Goal: Task Accomplishment & Management: Manage account settings

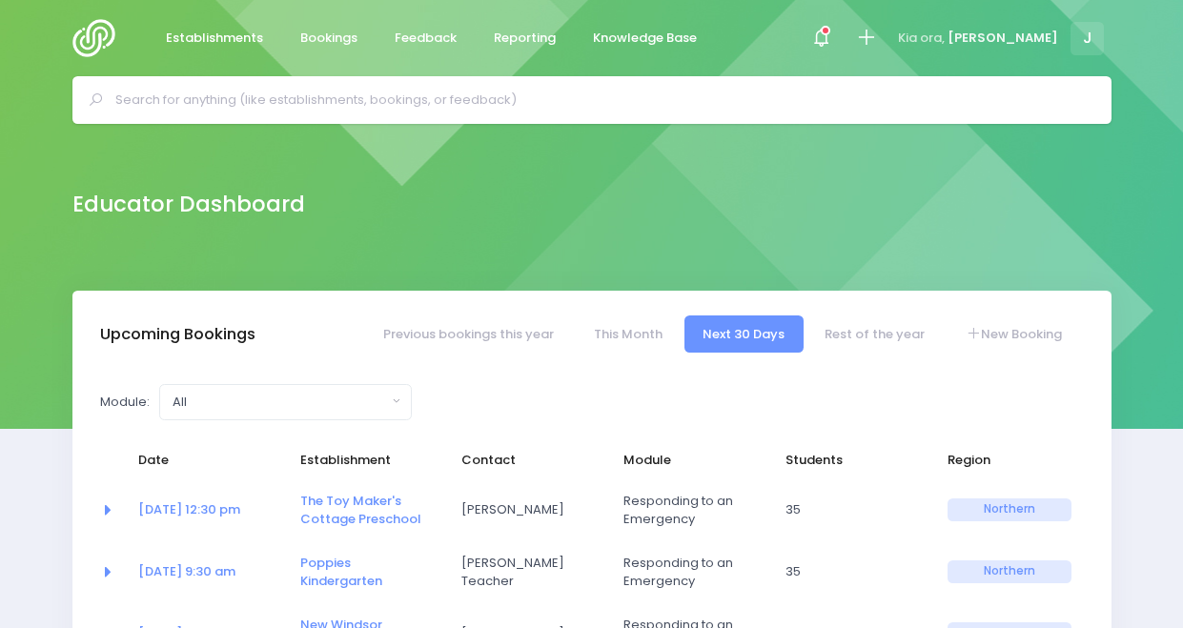
select select "5"
click at [520, 103] on input "text" at bounding box center [600, 100] width 970 height 29
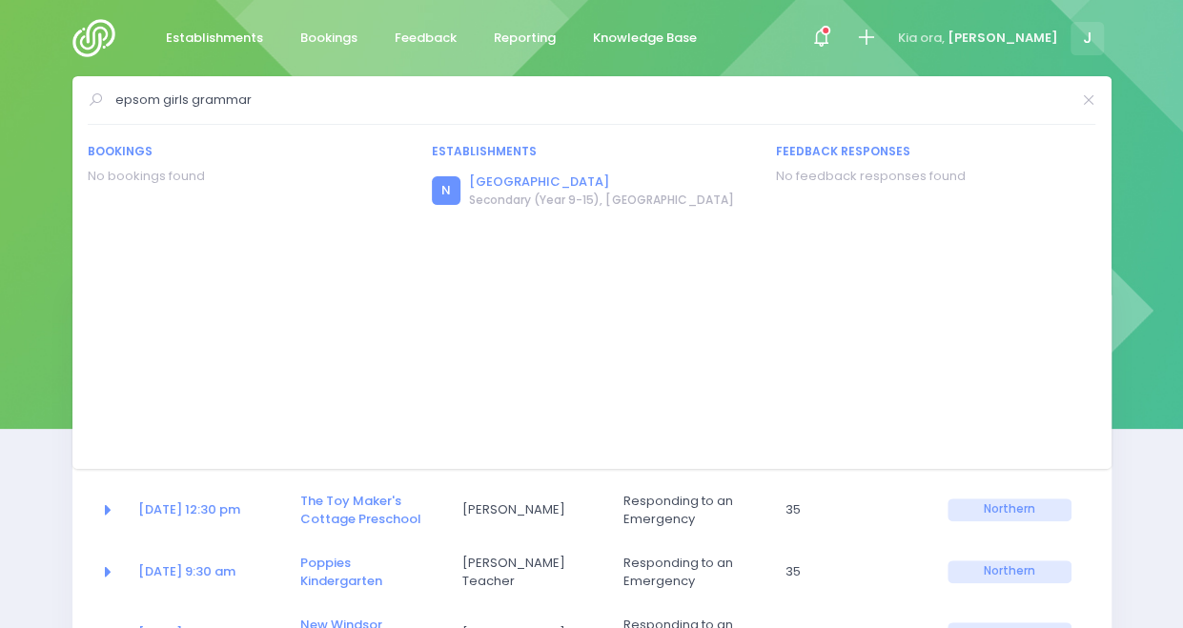
type input "epsom girls grammar"
click at [509, 186] on link "[GEOGRAPHIC_DATA]" at bounding box center [601, 182] width 264 height 19
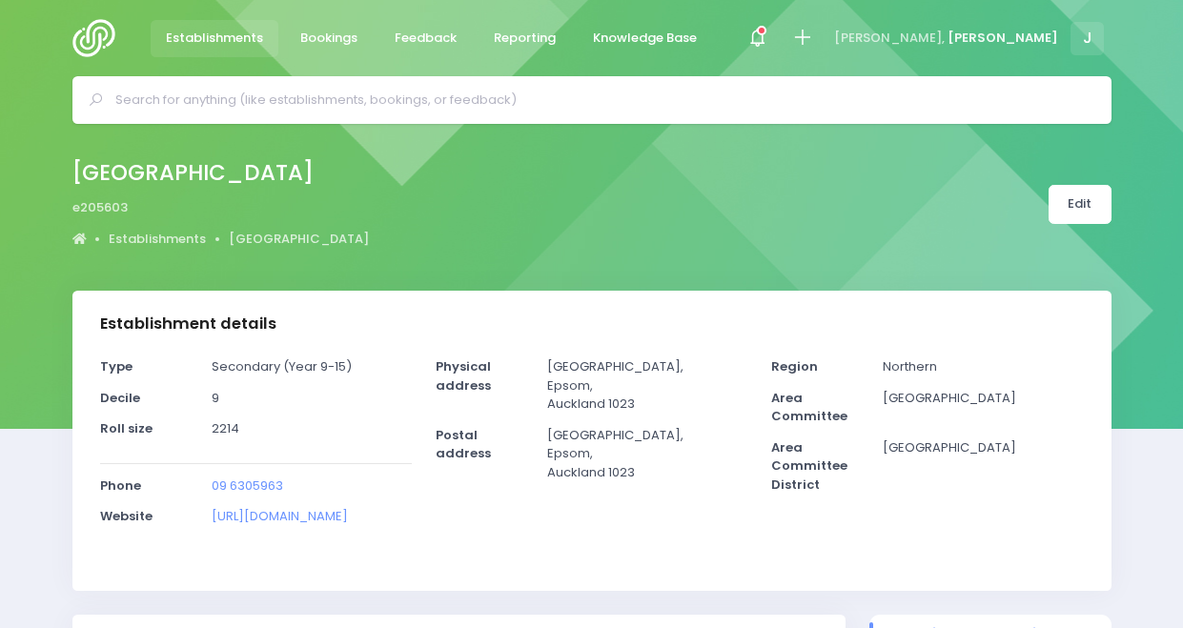
select select "5"
click at [479, 102] on input "text" at bounding box center [600, 100] width 970 height 29
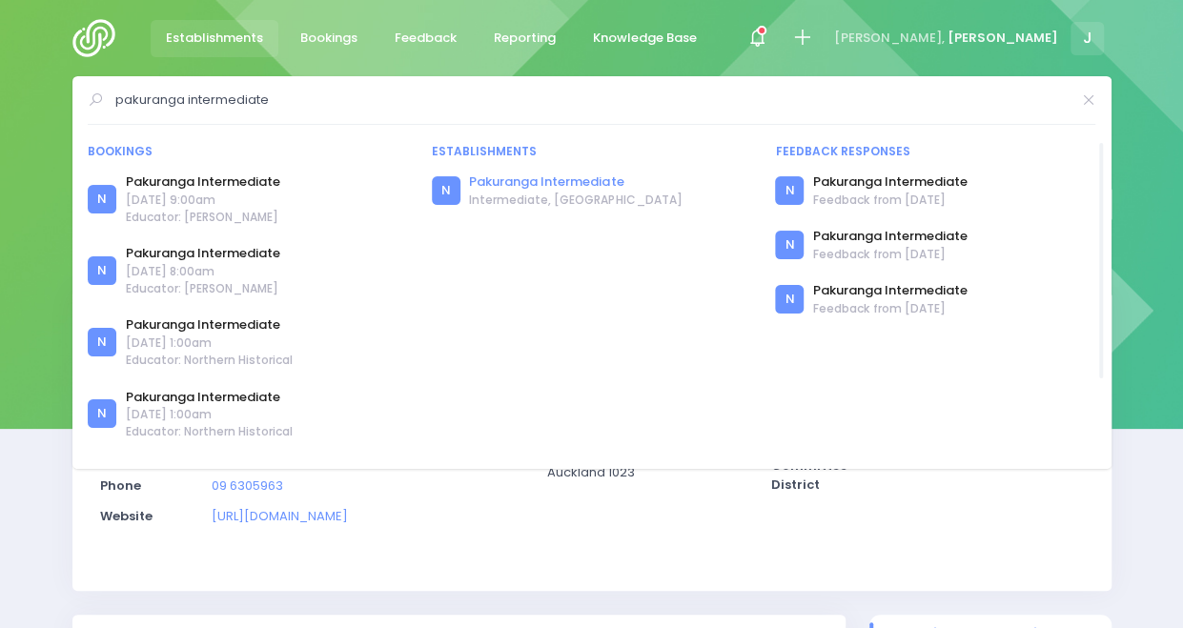
type input "pakuranga intermediate"
click at [509, 186] on link "Pakuranga Intermediate" at bounding box center [575, 182] width 213 height 19
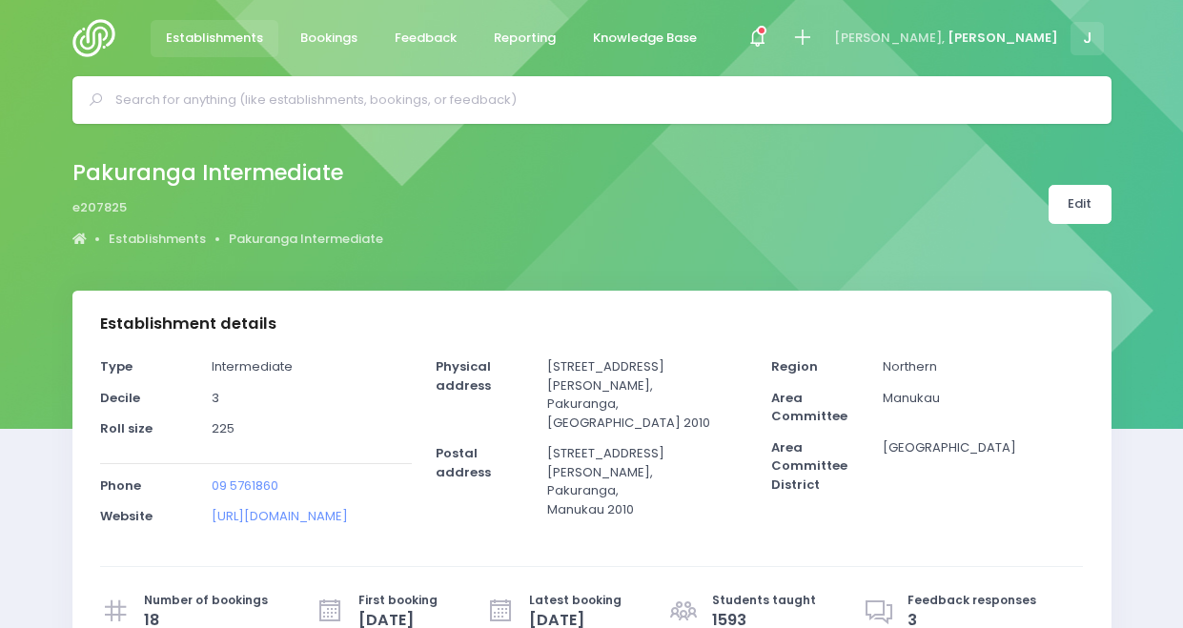
select select "5"
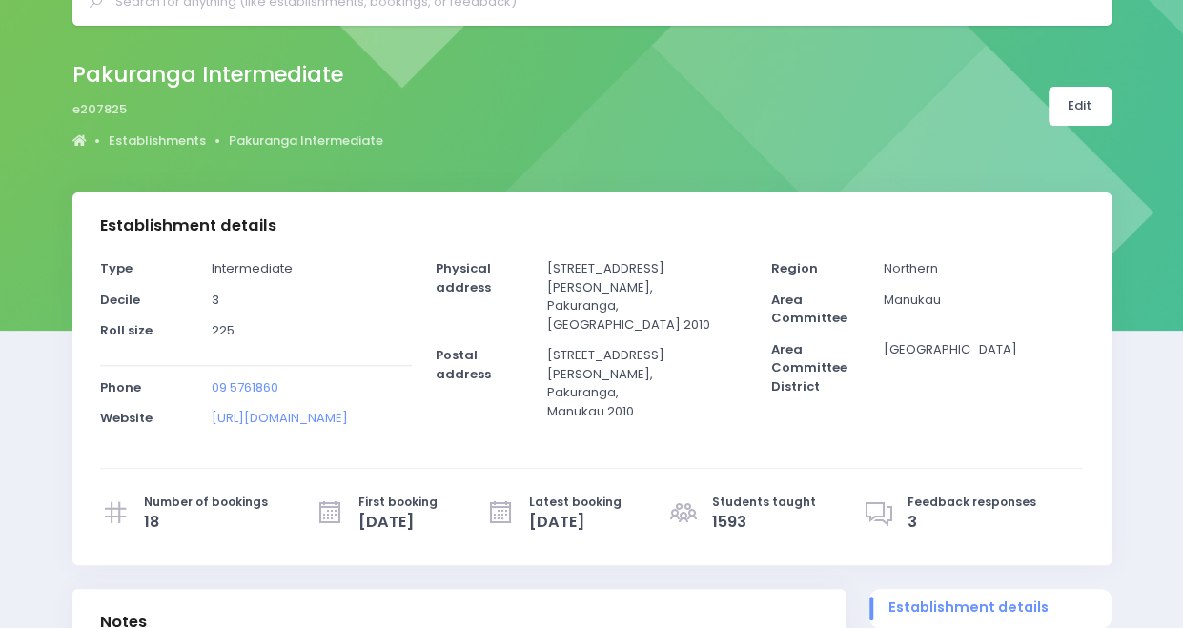
scroll to position [96, 0]
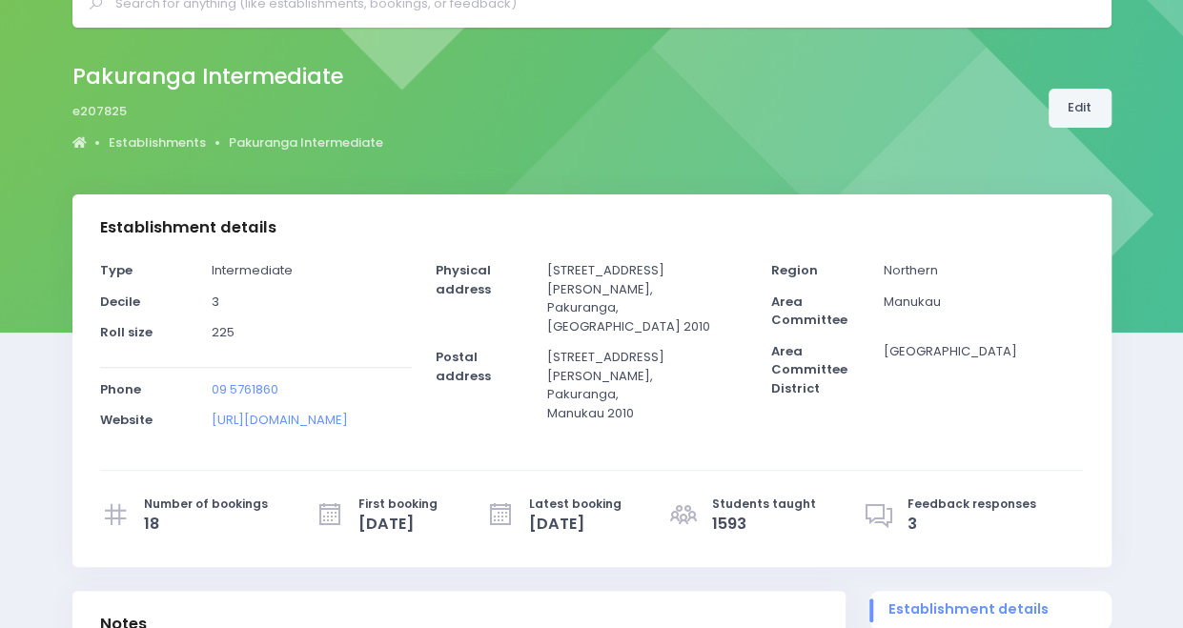
click at [1081, 115] on link "Edit" at bounding box center [1080, 108] width 63 height 39
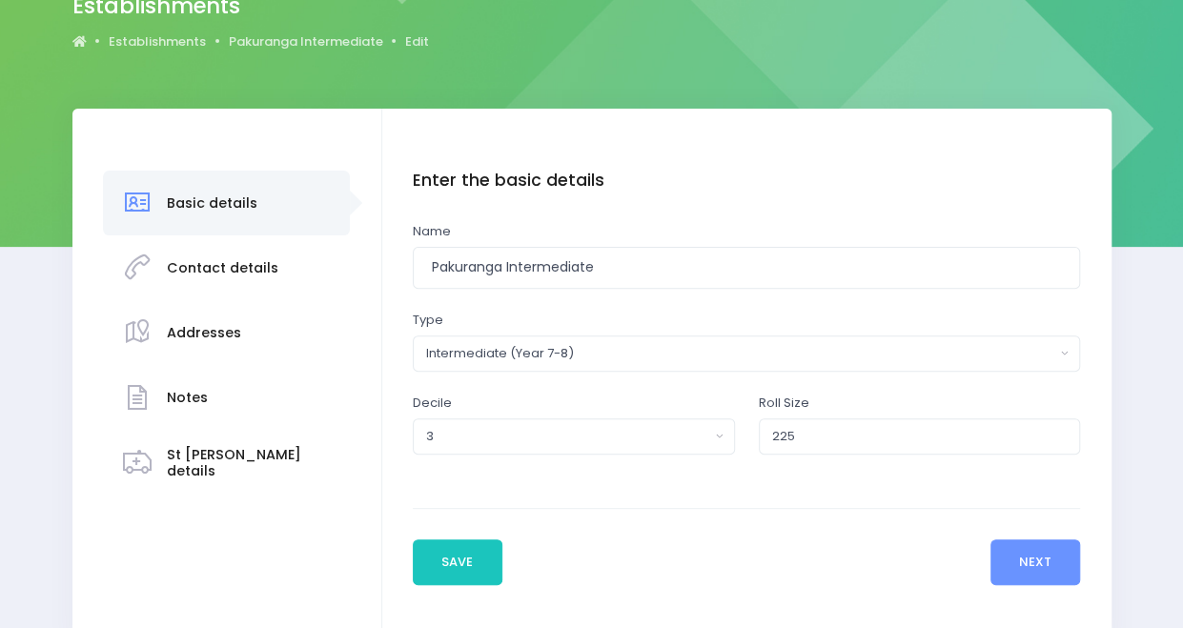
scroll to position [185, 0]
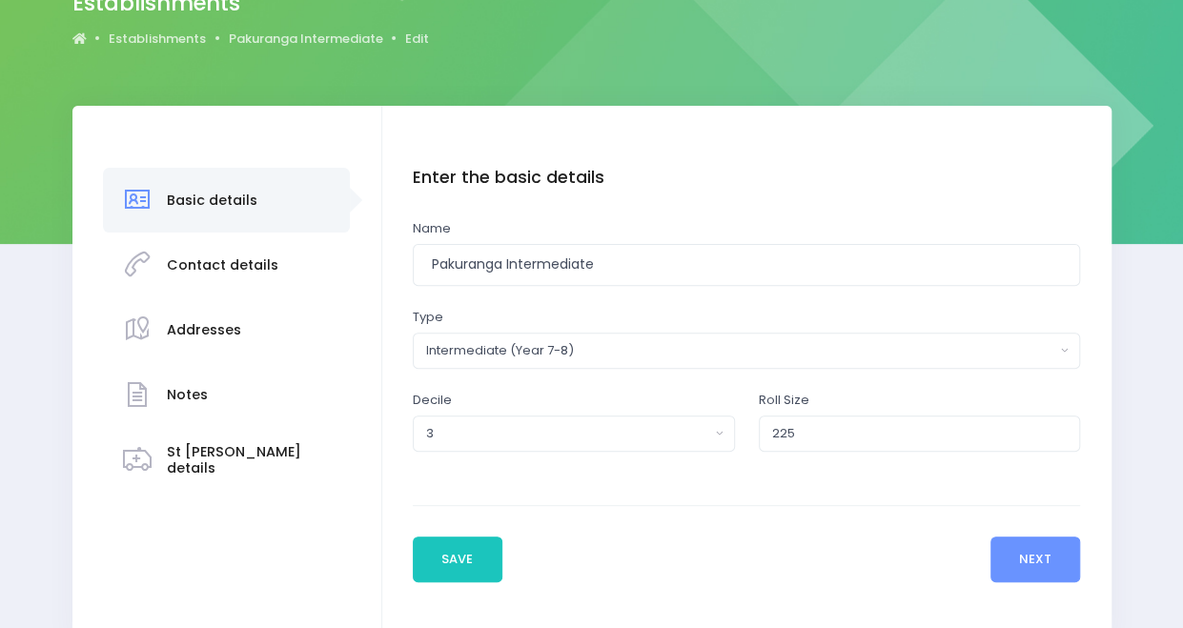
click at [234, 262] on h3 "Contact details" at bounding box center [223, 265] width 112 height 16
click at [1053, 562] on button "Next" at bounding box center [1036, 560] width 91 height 46
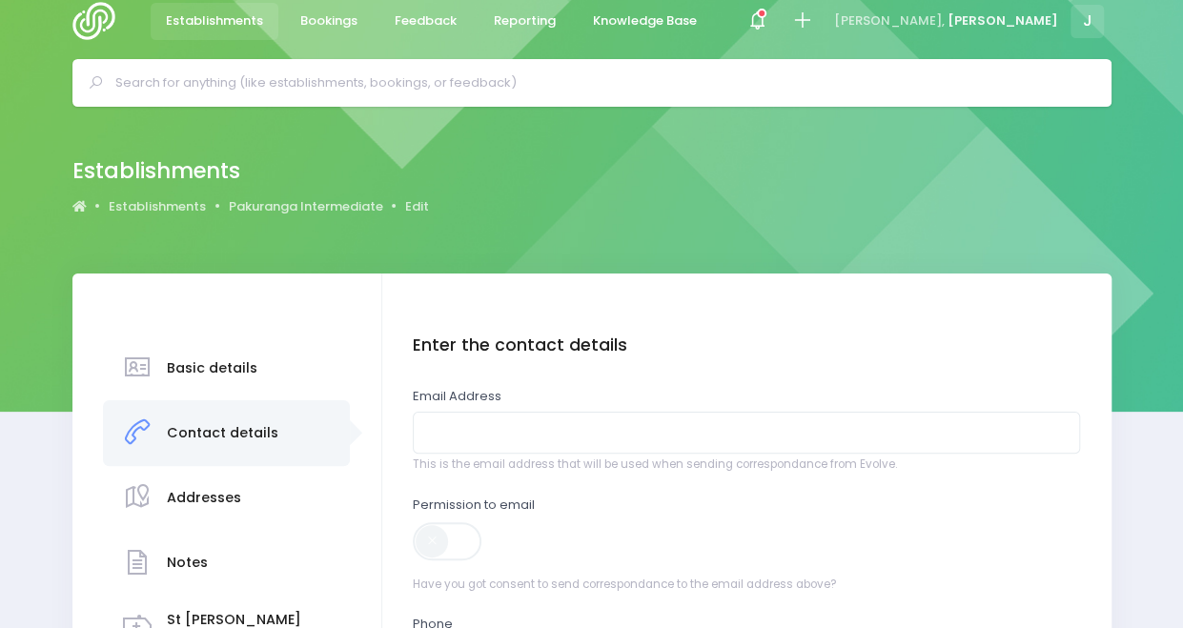
scroll to position [0, 0]
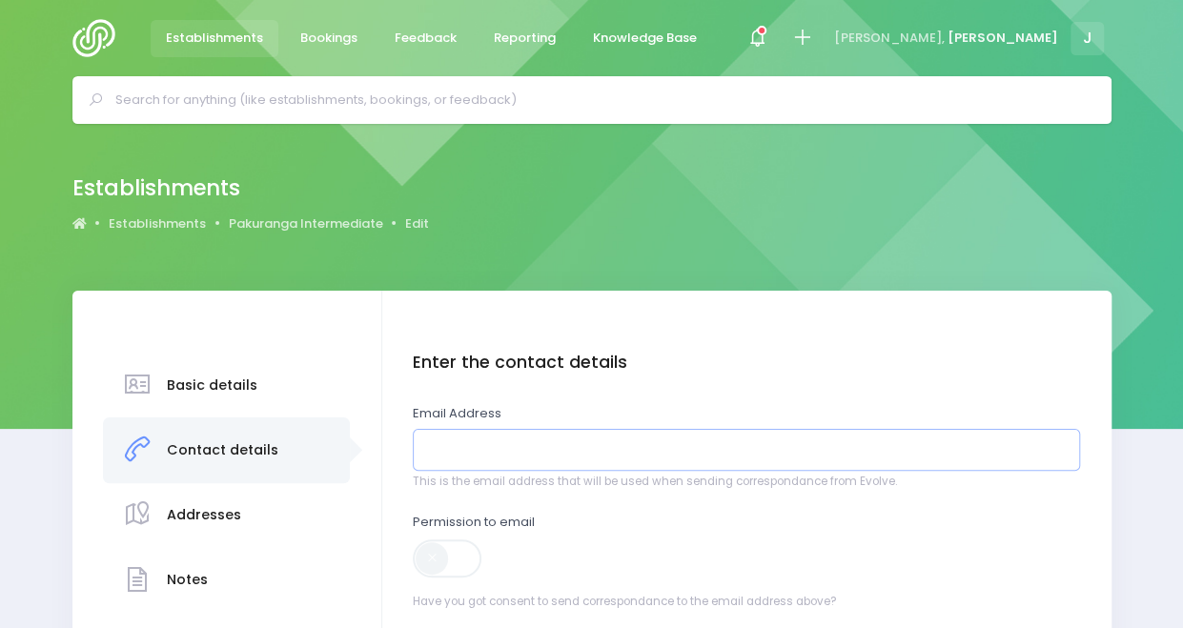
click at [717, 452] on input "email" at bounding box center [746, 450] width 667 height 43
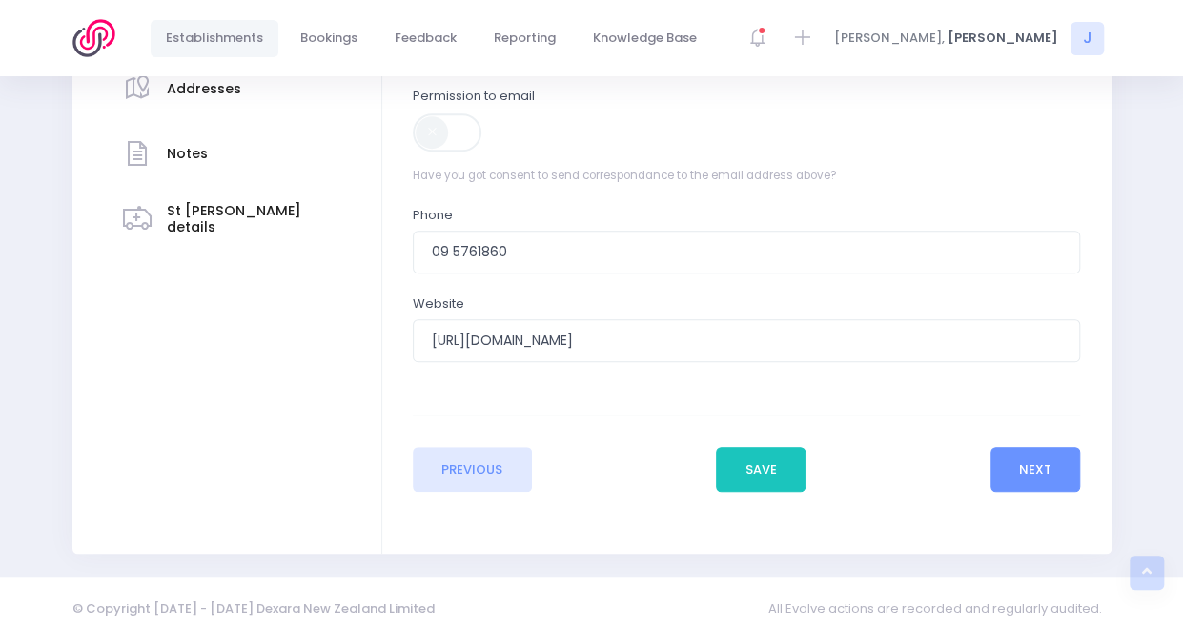
scroll to position [437, 0]
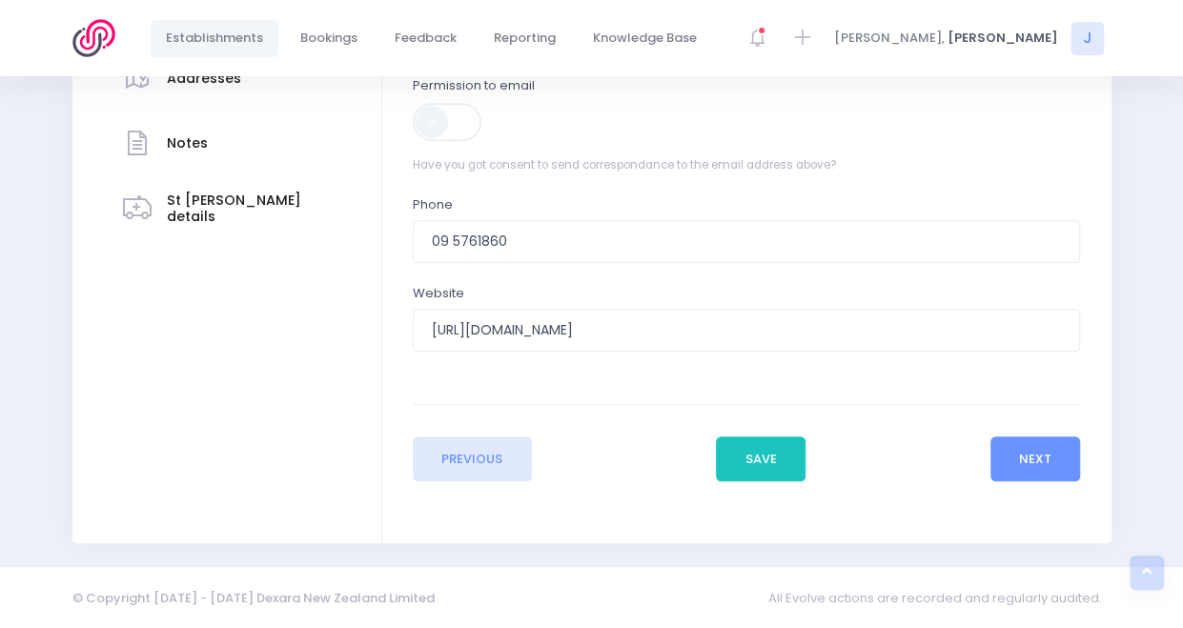
type input "[PERSON_NAME][EMAIL_ADDRESS][DOMAIN_NAME]"
click at [471, 125] on span at bounding box center [449, 122] width 72 height 38
click at [1027, 461] on button "Next" at bounding box center [1036, 460] width 91 height 46
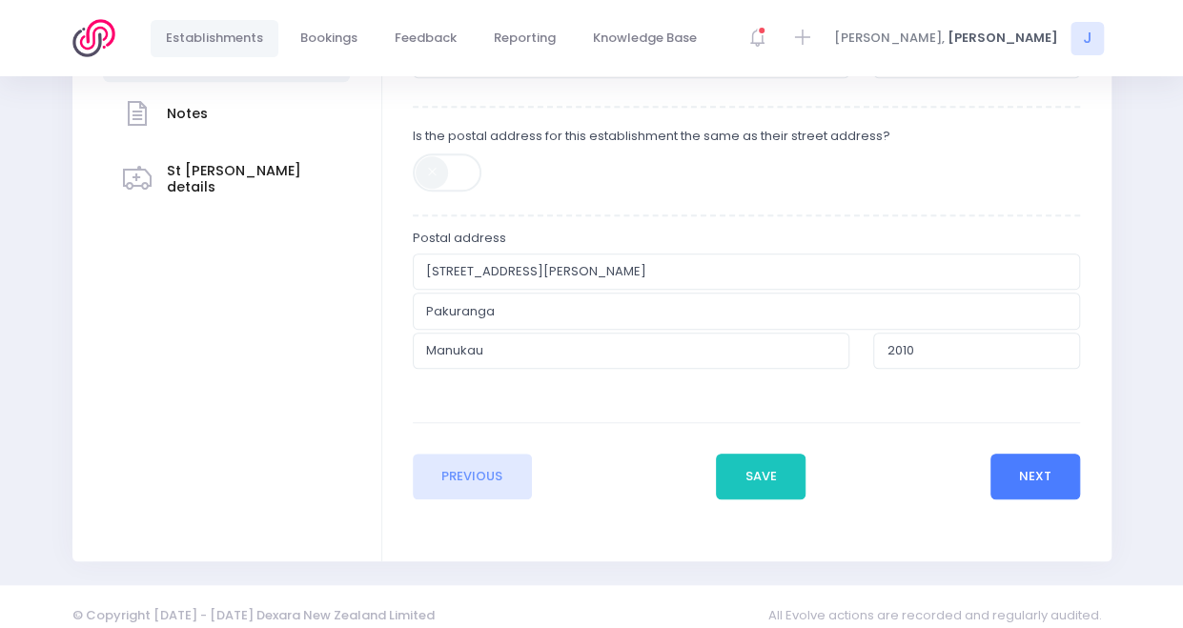
scroll to position [483, 0]
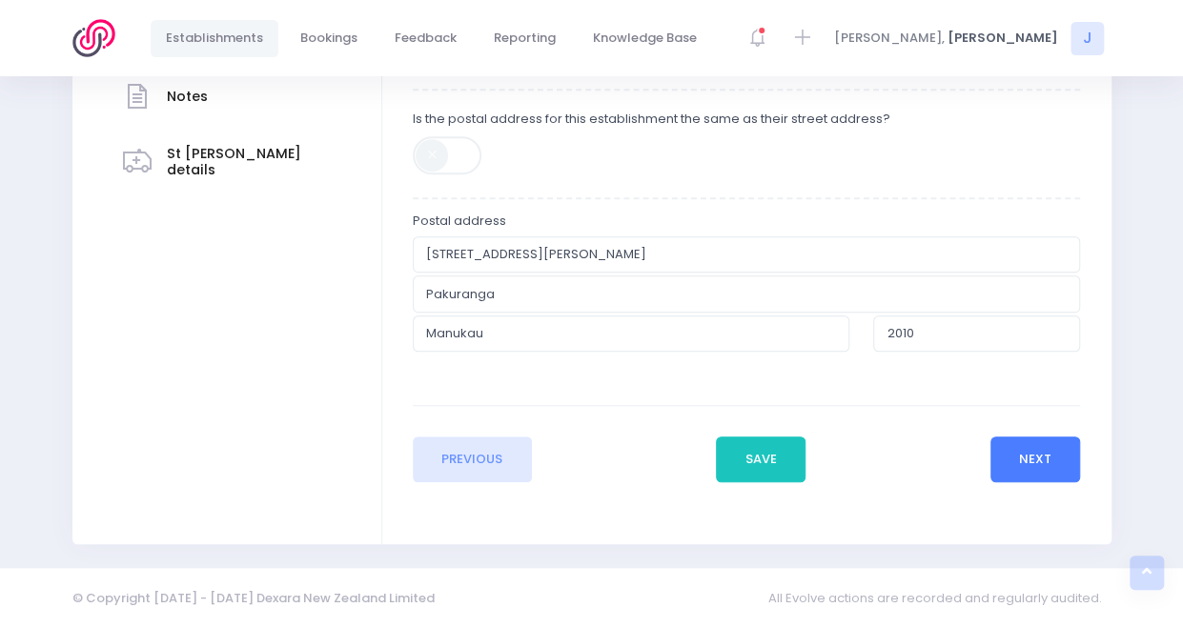
click at [1058, 470] on button "Next" at bounding box center [1036, 460] width 91 height 46
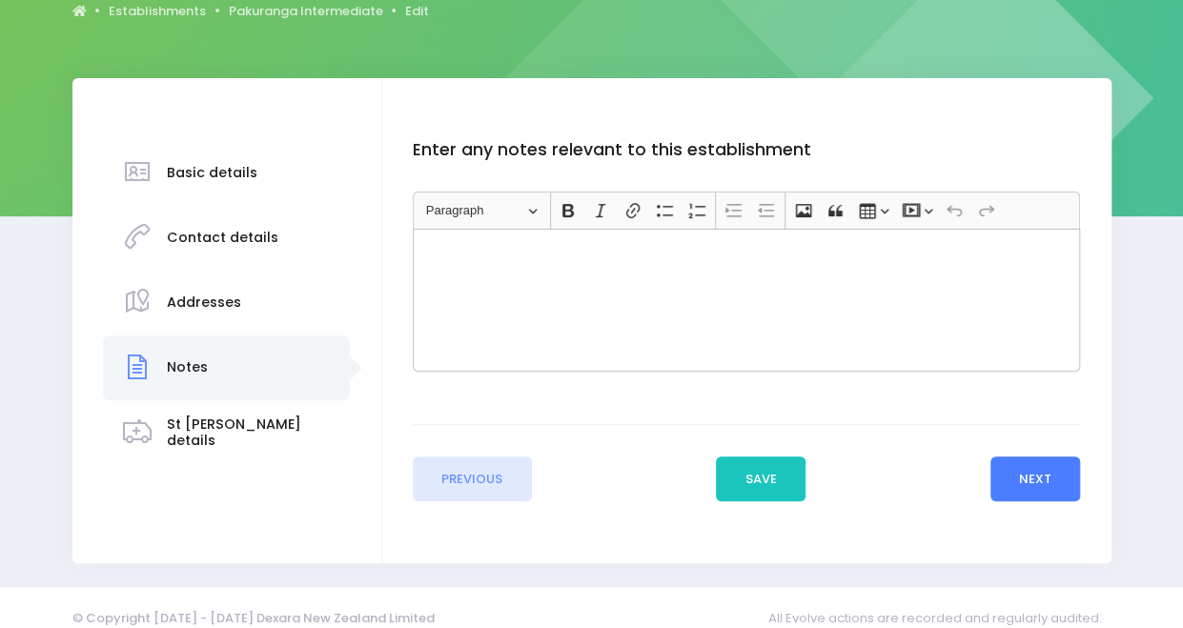
scroll to position [231, 0]
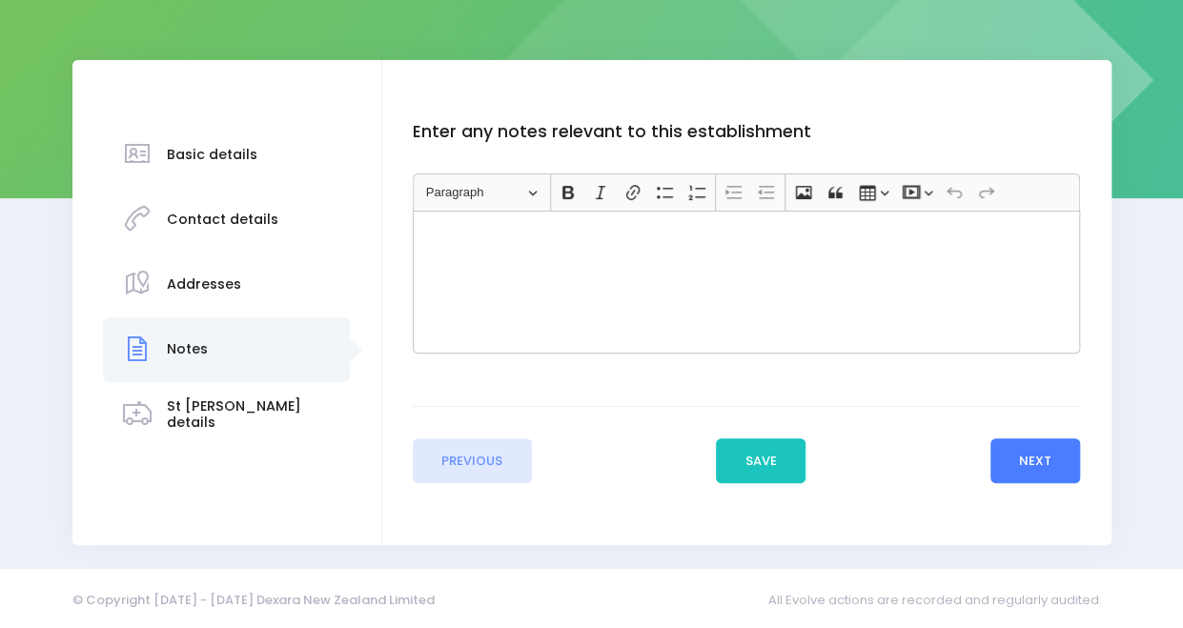
click at [1023, 460] on button "Next" at bounding box center [1036, 462] width 91 height 46
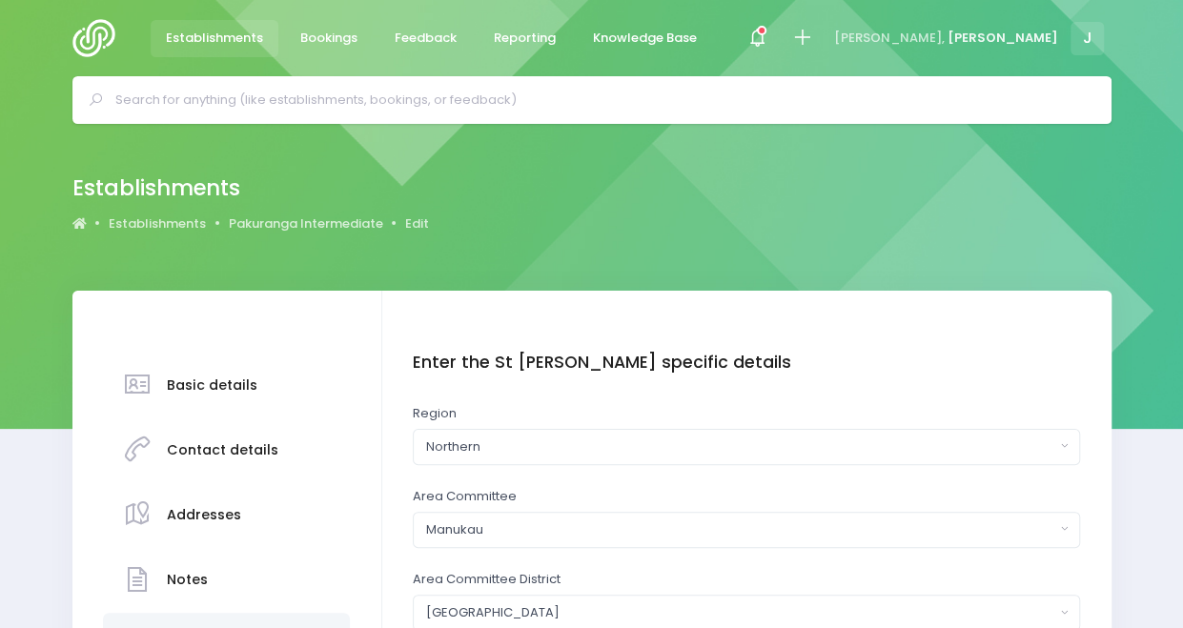
scroll to position [277, 0]
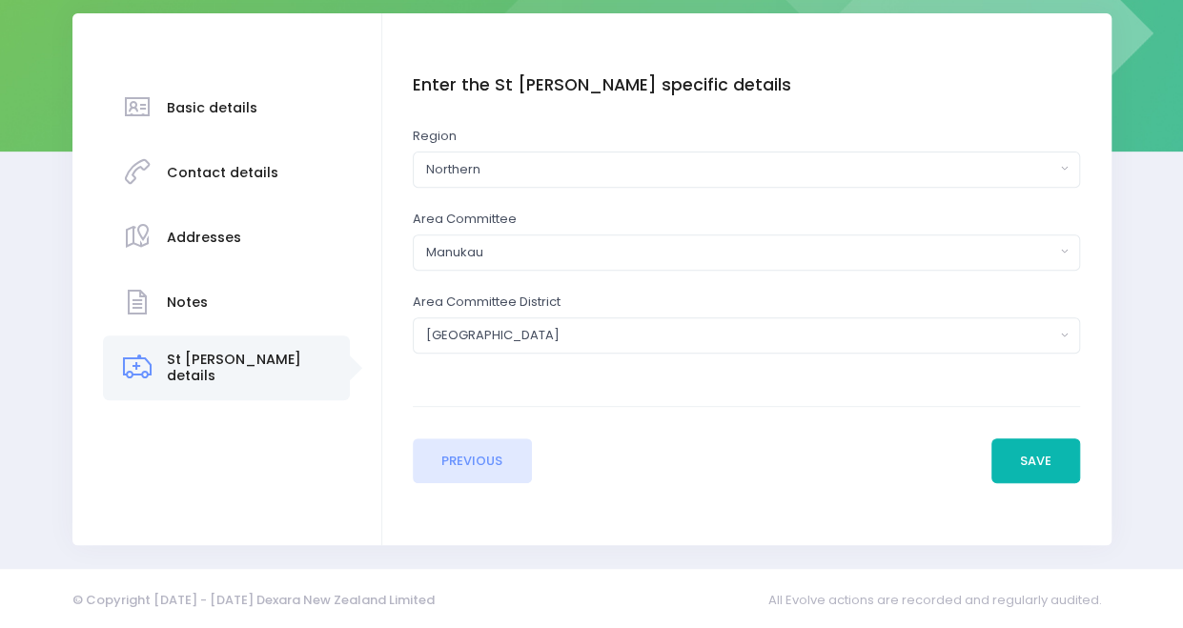
click at [1042, 442] on button "Save" at bounding box center [1037, 462] width 90 height 46
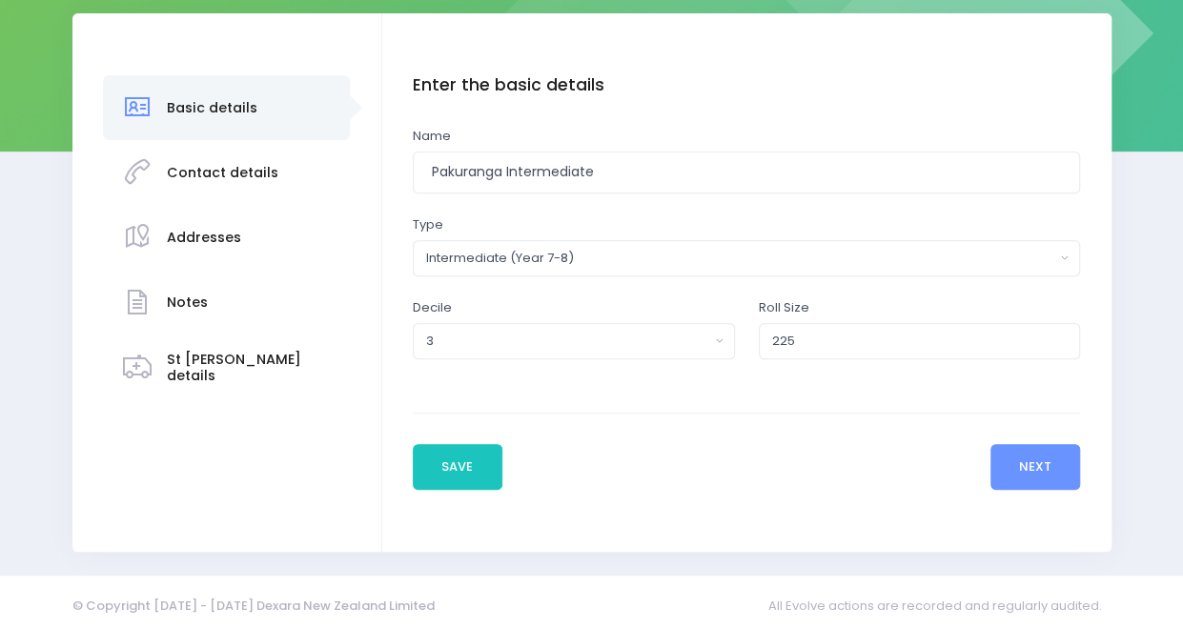
scroll to position [277, 0]
click at [1030, 450] on button "Next" at bounding box center [1036, 467] width 91 height 46
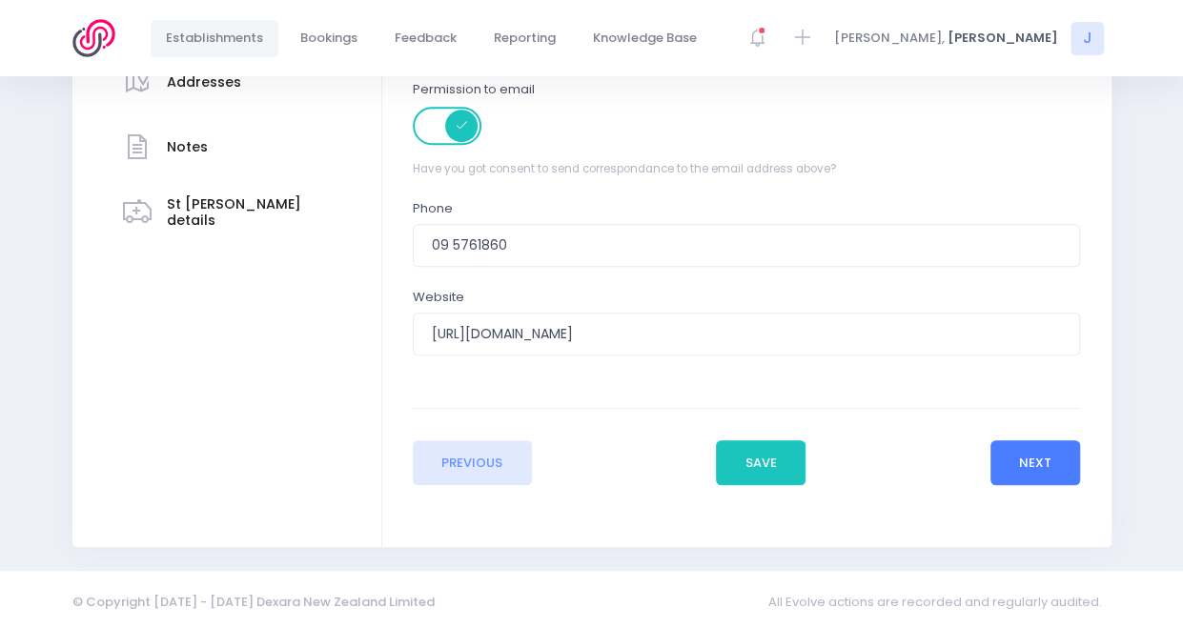
scroll to position [437, 0]
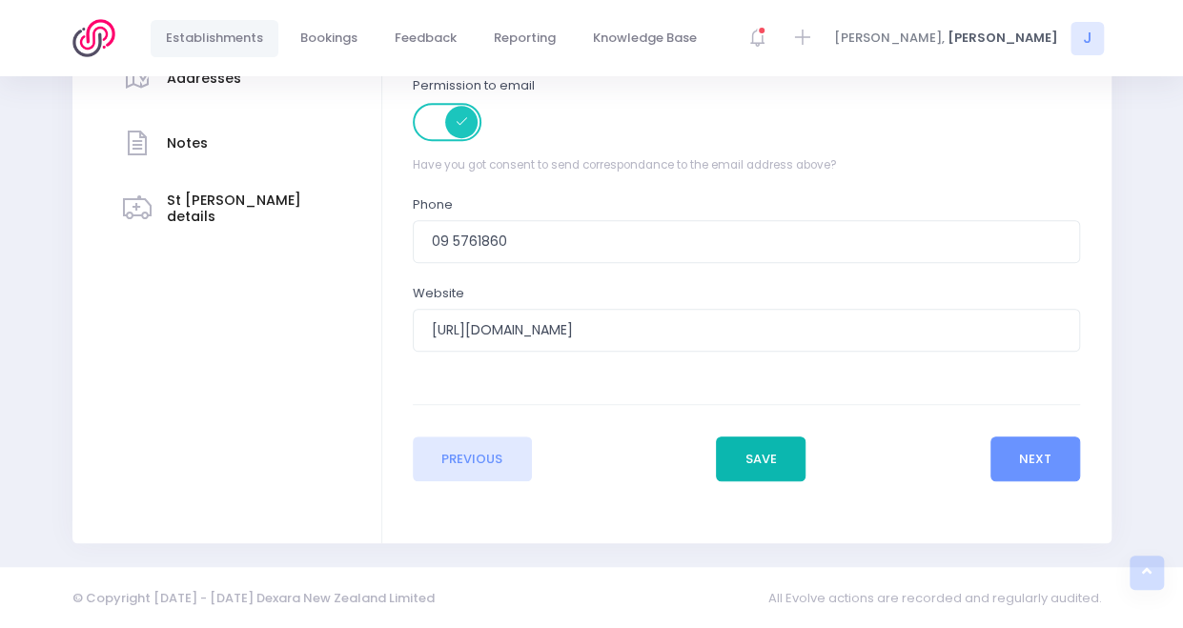
click at [771, 472] on button "Save" at bounding box center [761, 460] width 90 height 46
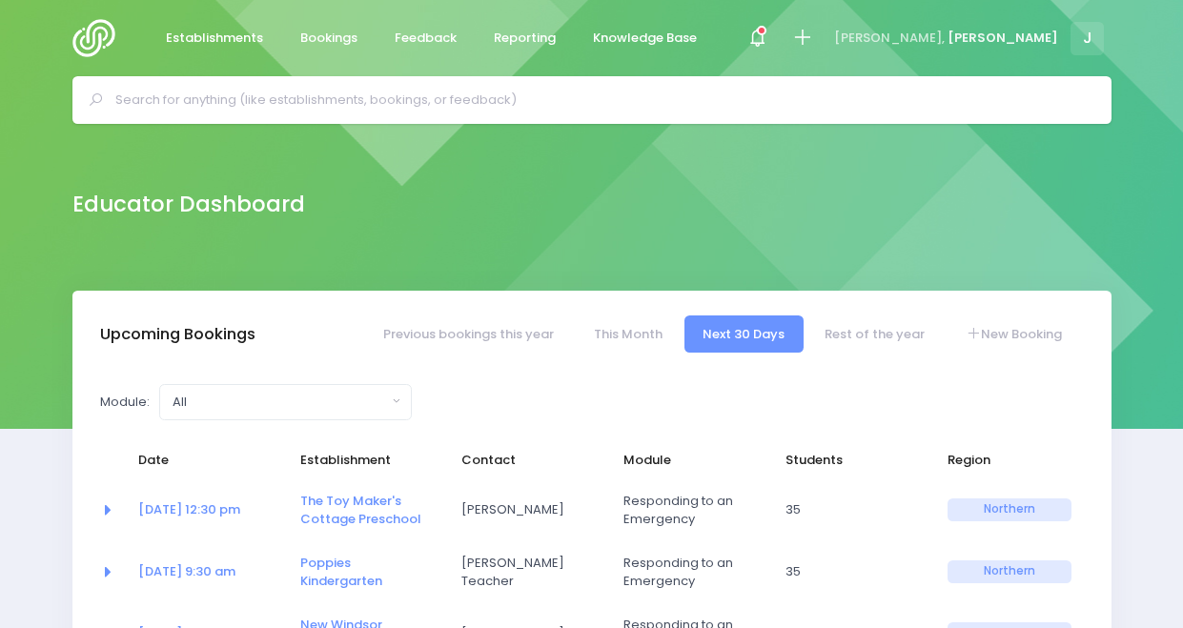
select select "5"
click at [555, 102] on input "text" at bounding box center [600, 100] width 970 height 29
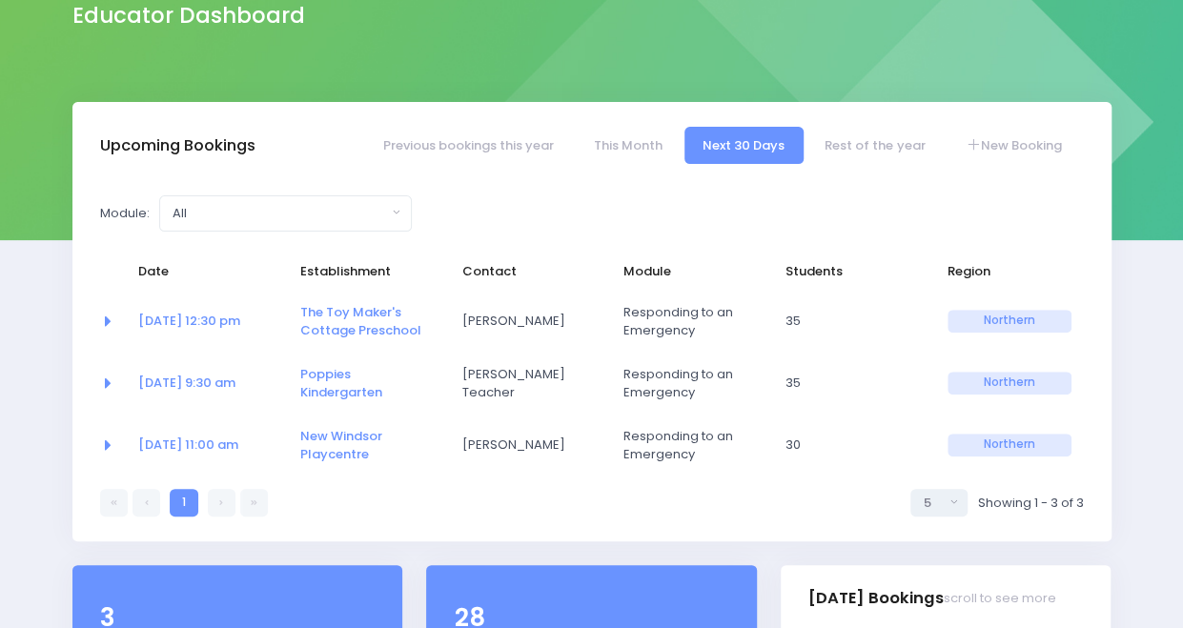
scroll to position [191, 0]
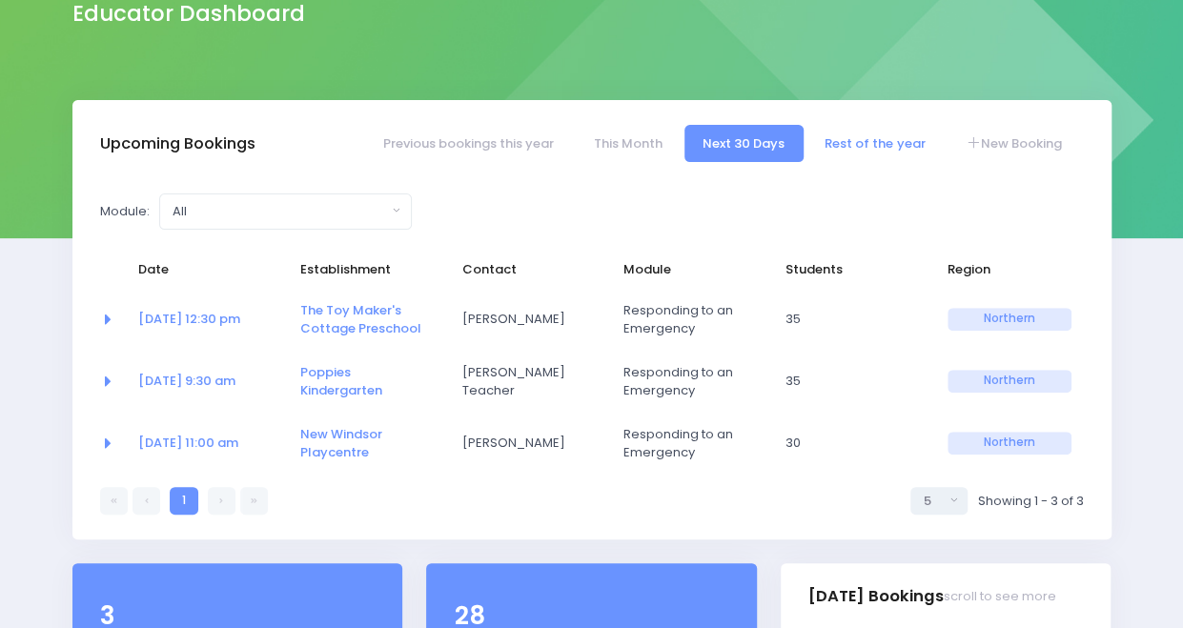
click at [880, 153] on link "Rest of the year" at bounding box center [875, 143] width 137 height 37
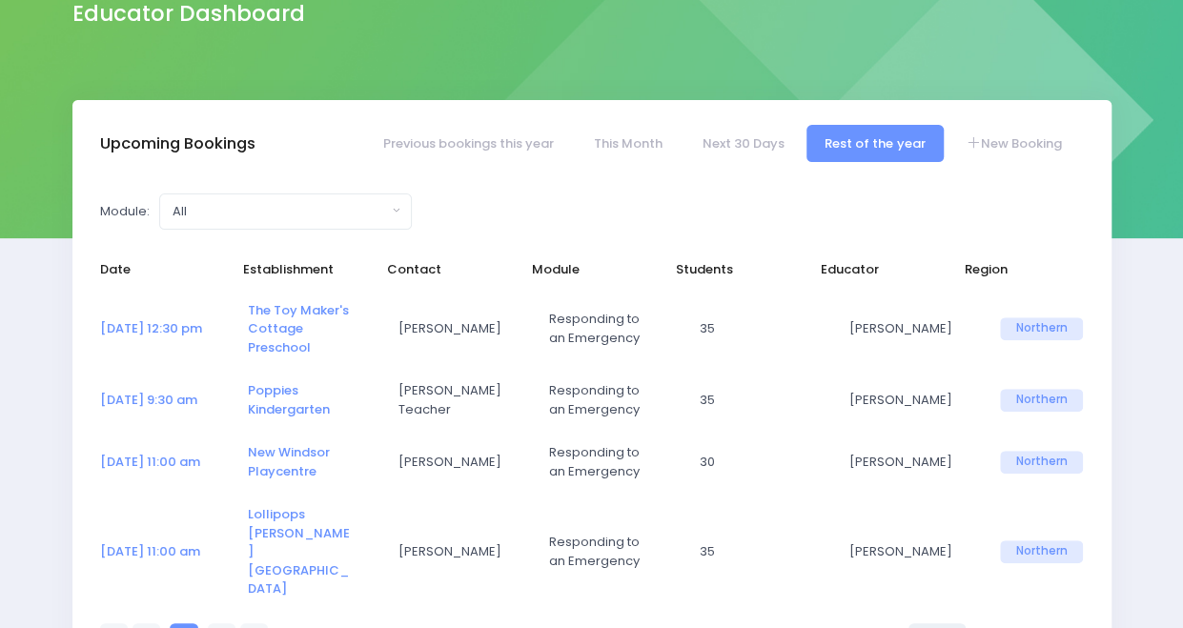
select select "5"
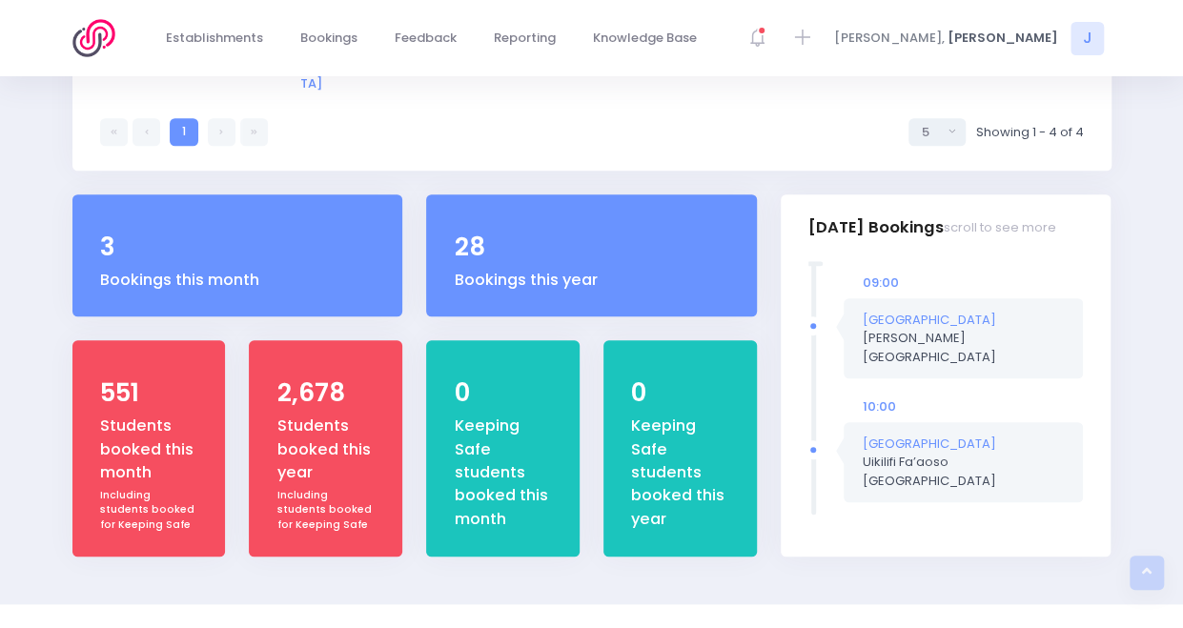
scroll to position [0, 0]
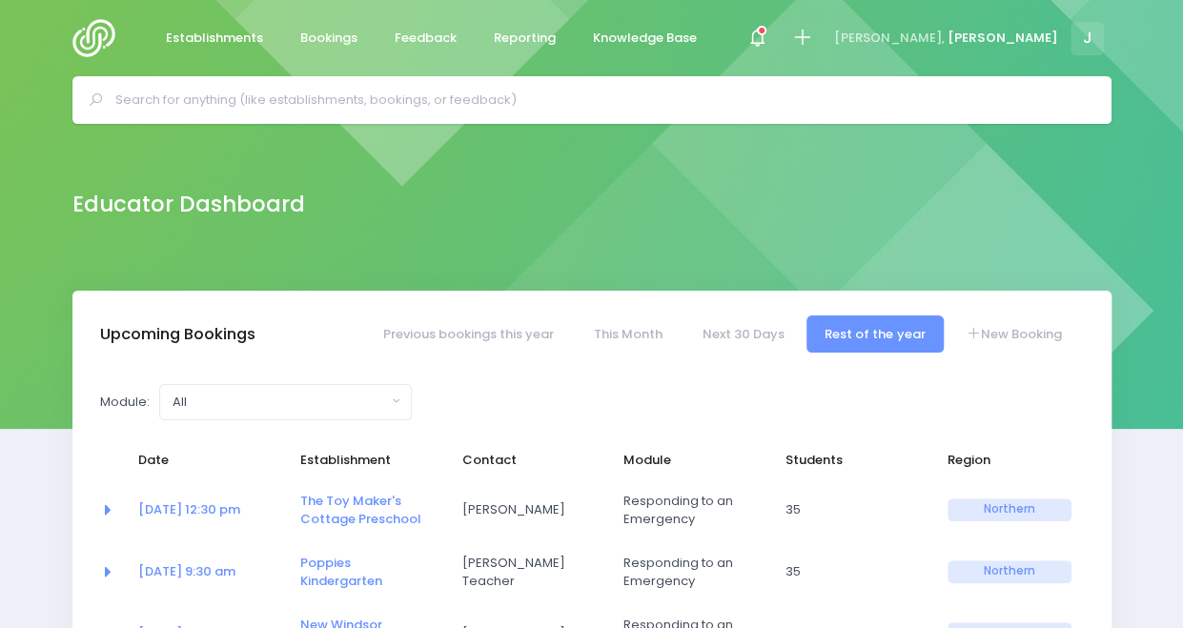
click at [299, 110] on input "text" at bounding box center [600, 100] width 970 height 29
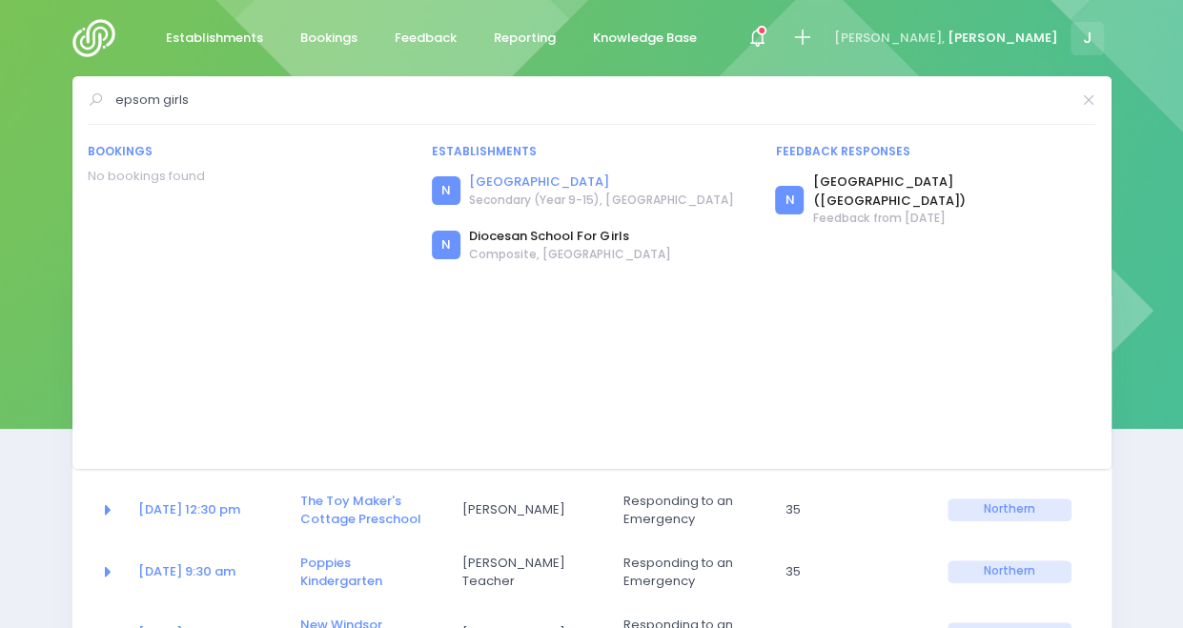
type input "epsom girls"
click at [495, 185] on link "Epsom Girls Grammar School" at bounding box center [601, 182] width 264 height 19
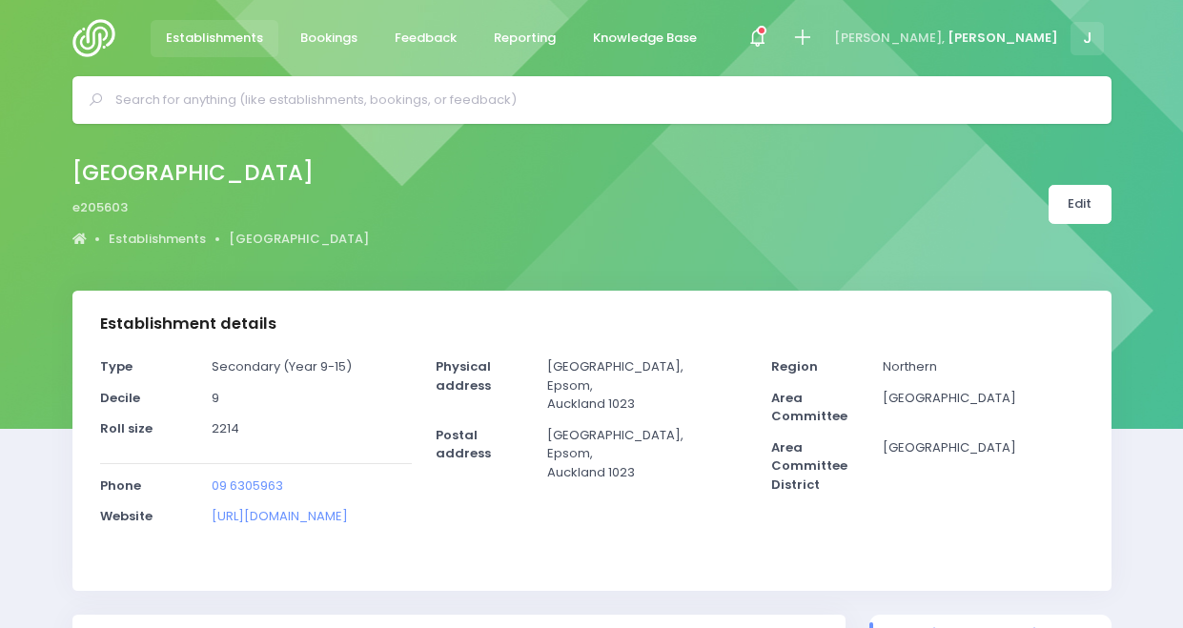
select select "5"
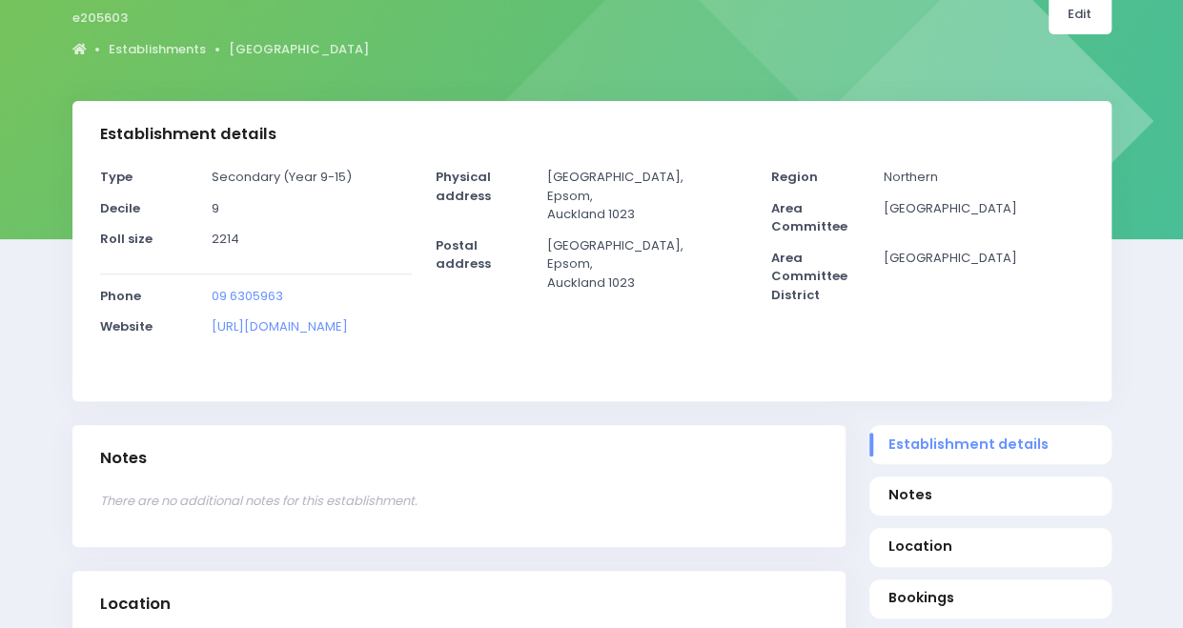
scroll to position [191, 0]
click at [1087, 22] on link "Edit" at bounding box center [1080, 13] width 63 height 39
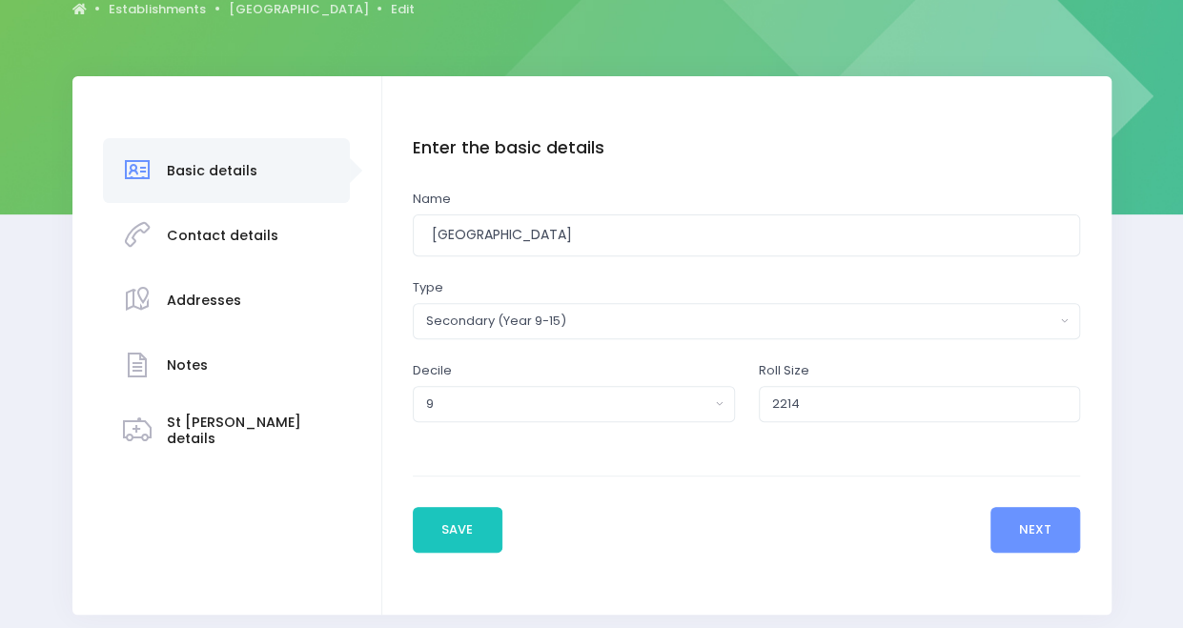
scroll to position [284, 0]
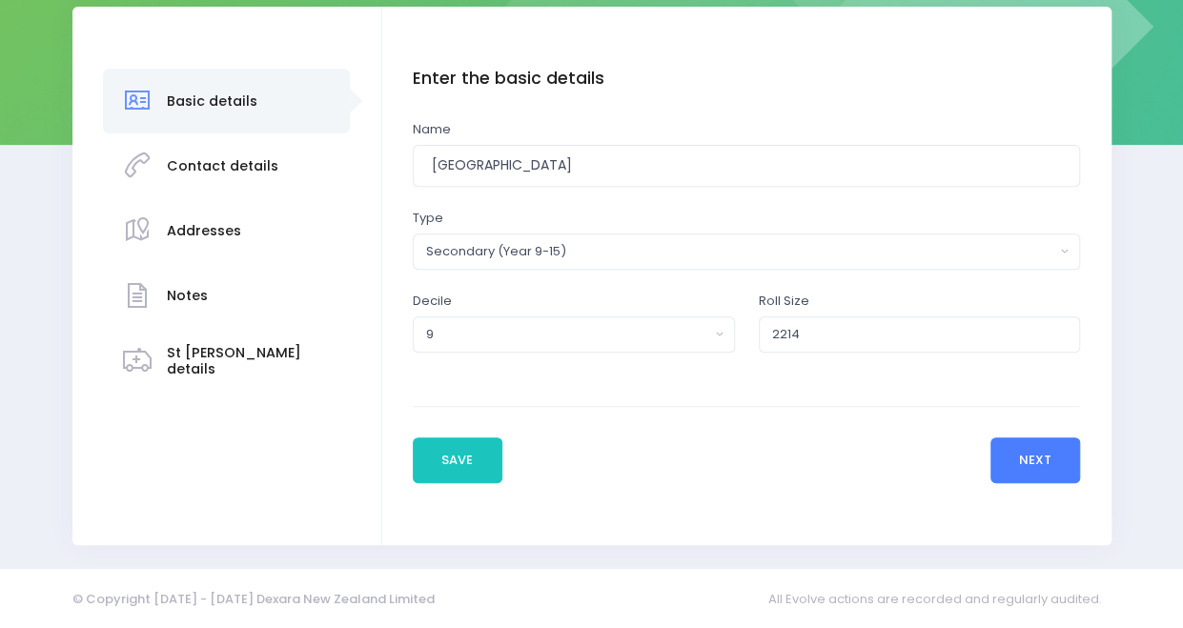
click at [1033, 454] on button "Next" at bounding box center [1036, 461] width 91 height 46
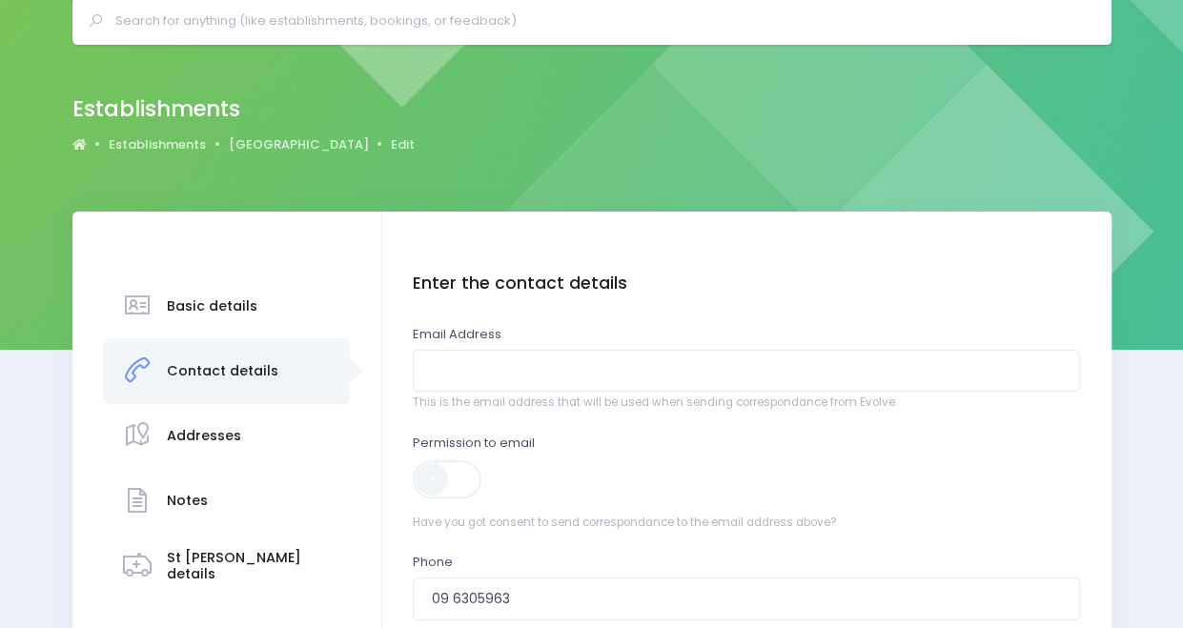
scroll to position [0, 0]
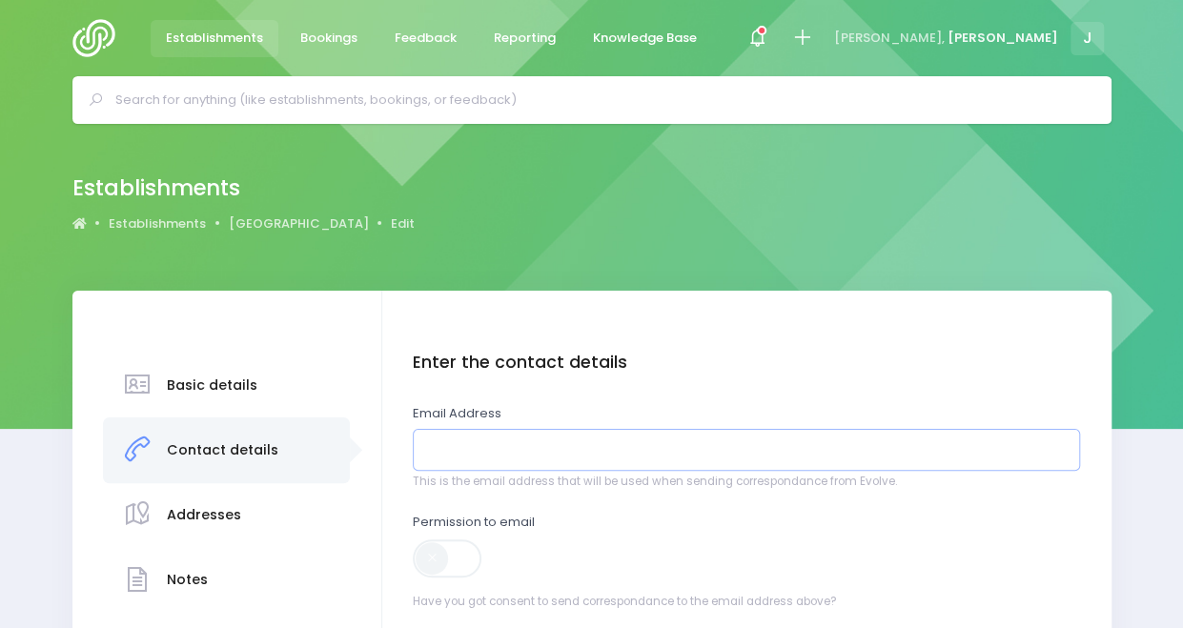
click at [724, 443] on input "email" at bounding box center [746, 450] width 667 height 43
type input "cmcconachie@eggs.school.nz"
click at [468, 557] on span at bounding box center [449, 559] width 72 height 38
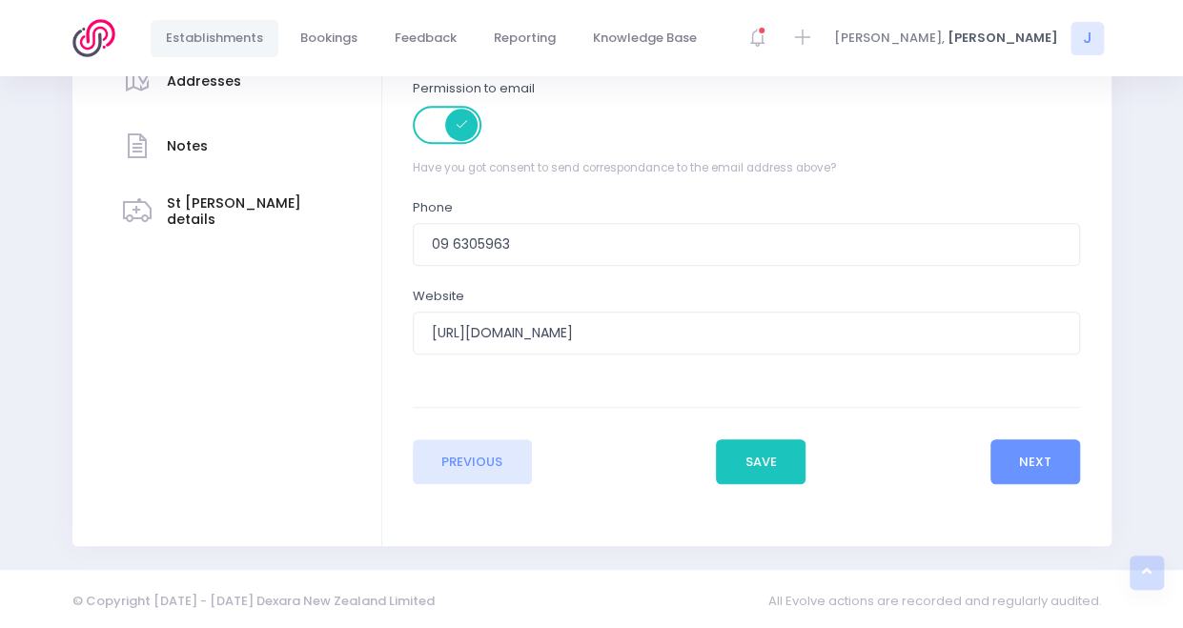
scroll to position [437, 0]
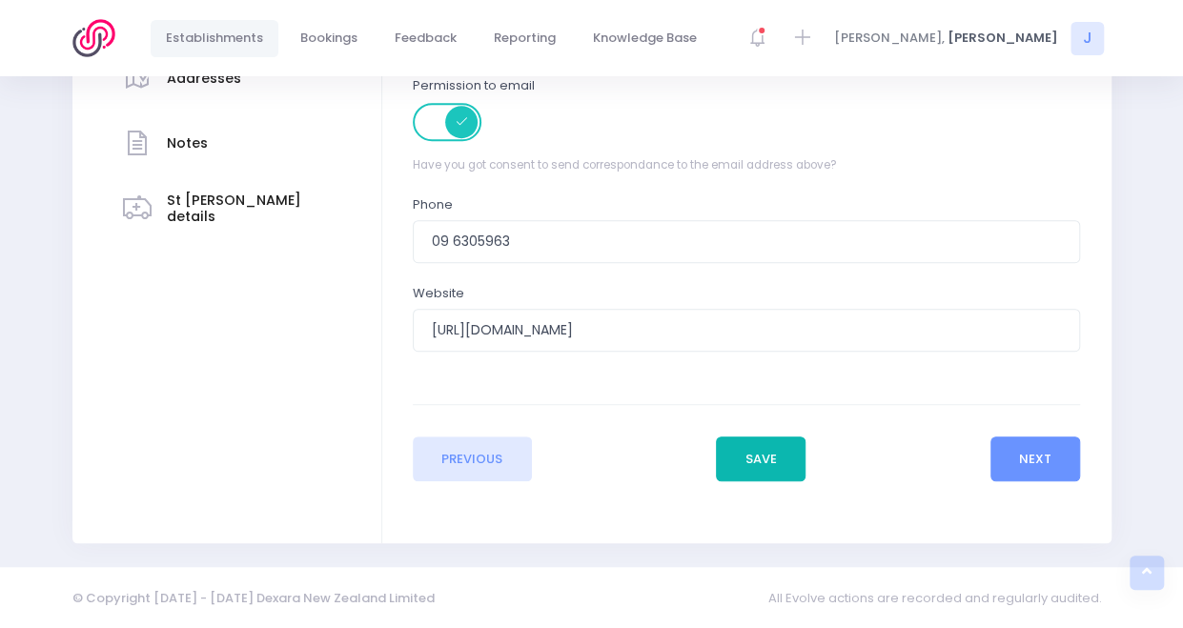
click at [755, 466] on button "Save" at bounding box center [761, 460] width 90 height 46
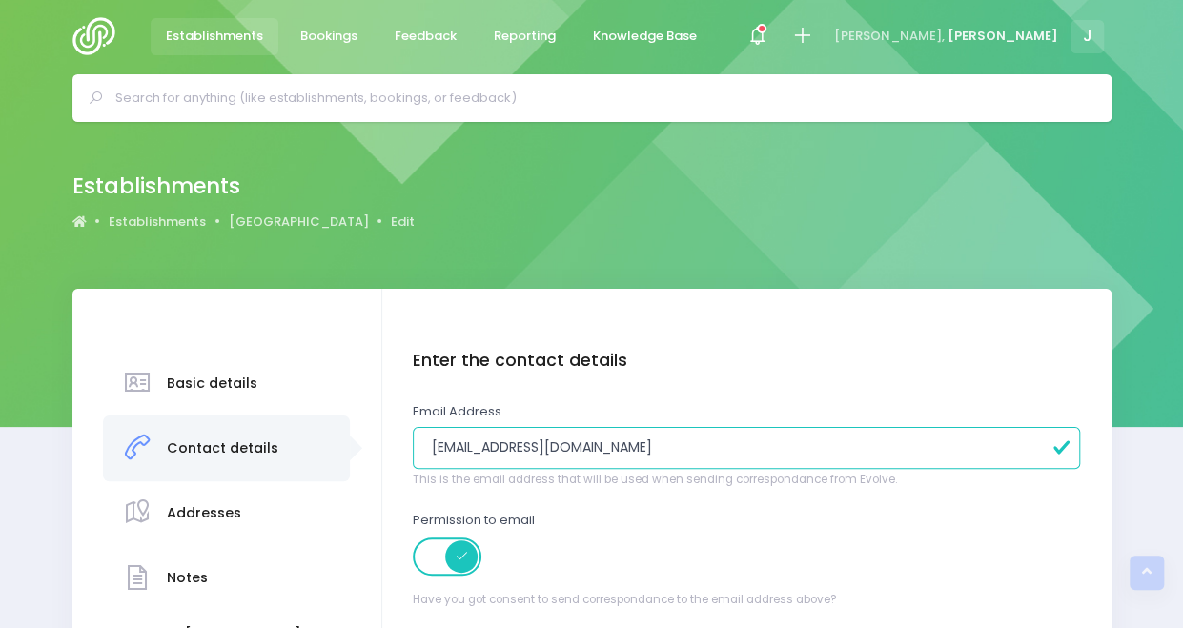
scroll to position [0, 0]
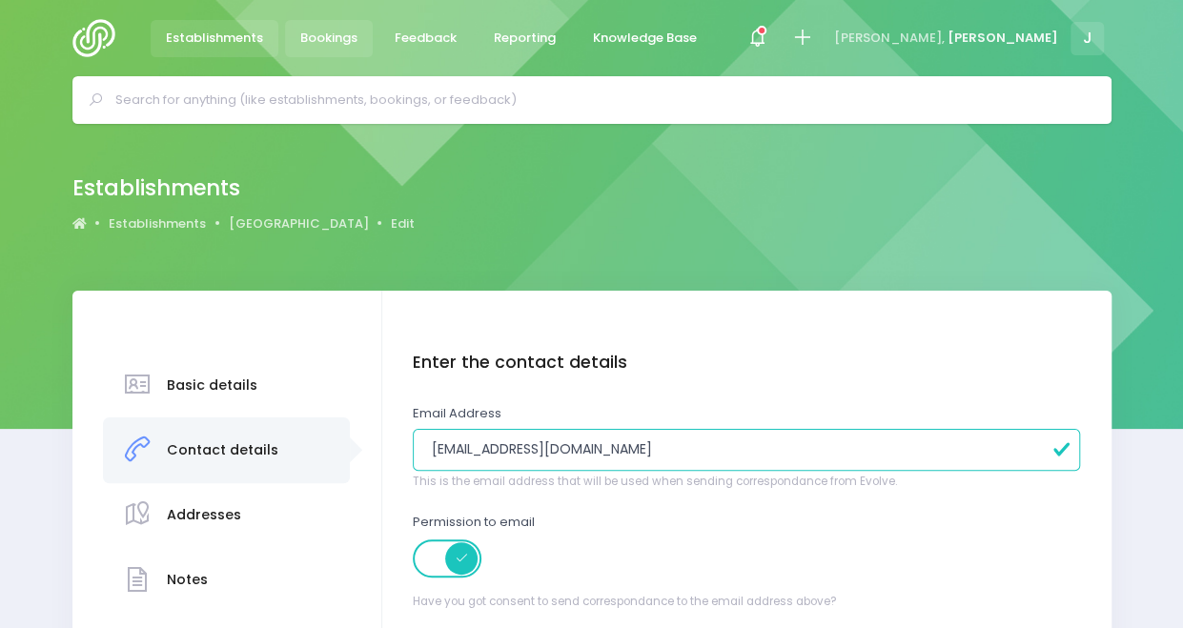
click at [311, 45] on span "Bookings" at bounding box center [328, 38] width 57 height 19
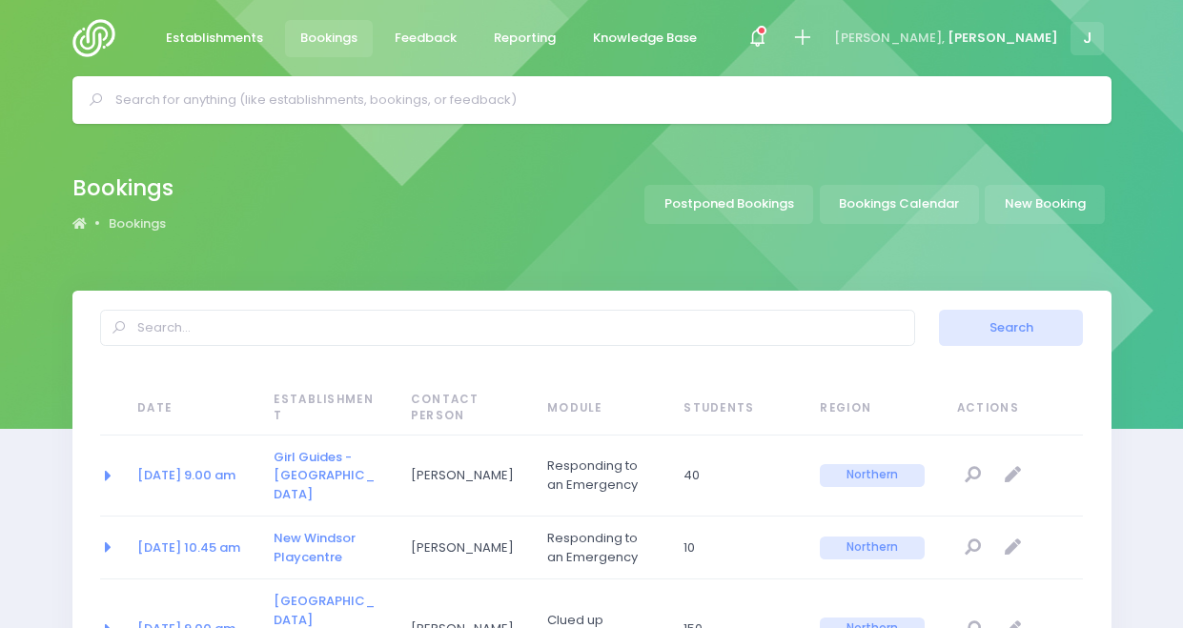
select select "20"
click at [442, 204] on div "Bookings Bookings Postponed Bookings Bookings Calendar New Booking" at bounding box center [592, 205] width 1087 height 70
click at [552, 99] on input "text" at bounding box center [600, 100] width 970 height 29
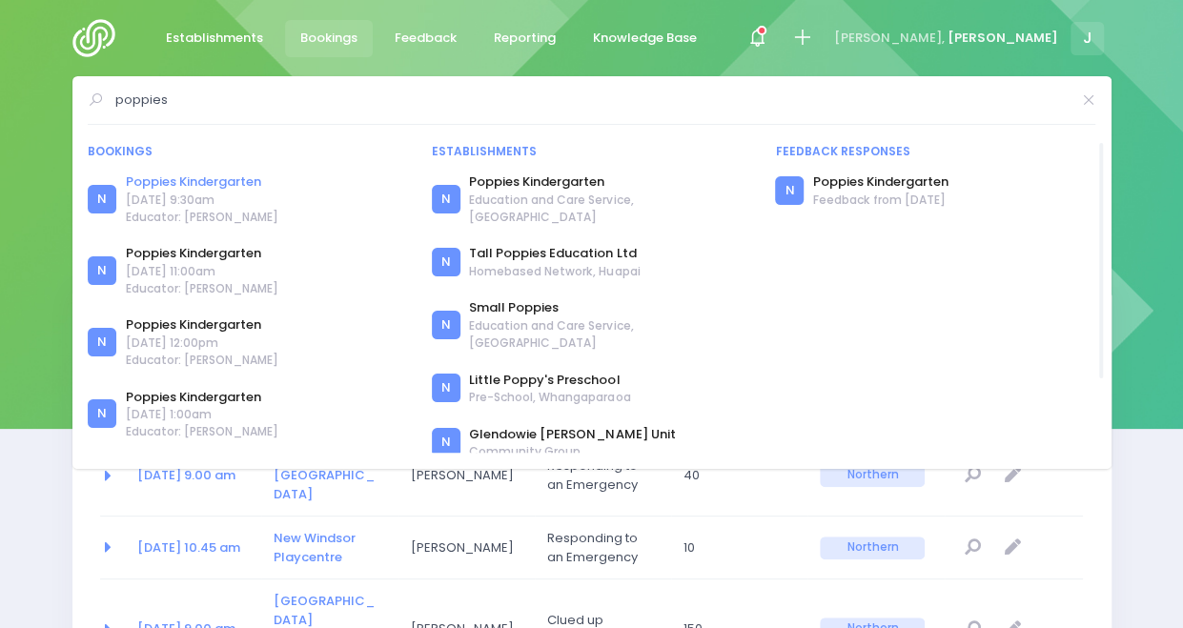
type input "poppies"
click at [235, 183] on link "Poppies Kindergarten" at bounding box center [202, 182] width 153 height 19
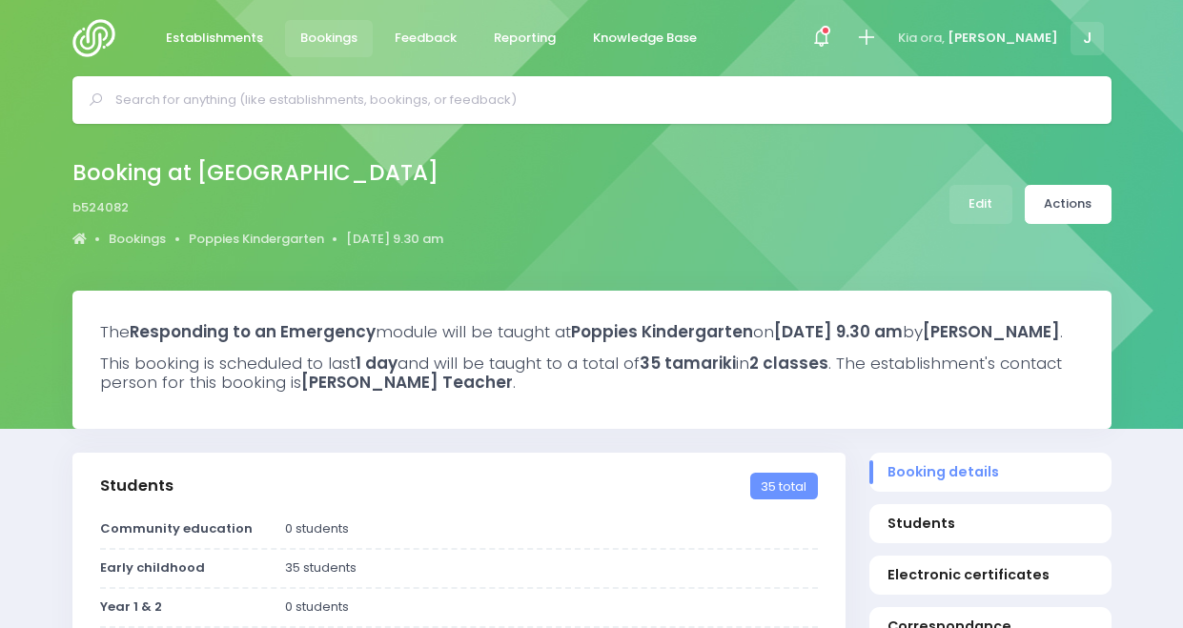
select select "5"
